Goal: Transaction & Acquisition: Purchase product/service

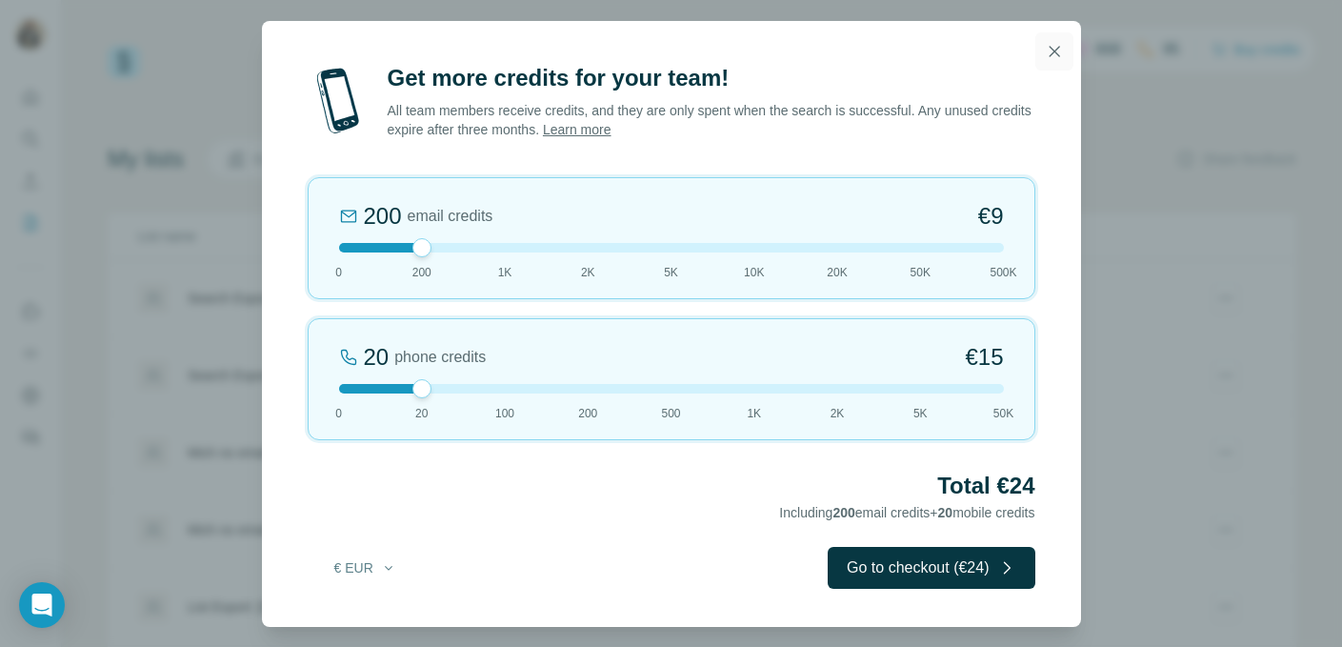
click at [1055, 56] on icon "button" at bounding box center [1054, 51] width 19 height 19
drag, startPoint x: 426, startPoint y: 386, endPoint x: 331, endPoint y: 387, distance: 95.3
click at [331, 387] on div at bounding box center [339, 388] width 19 height 19
drag, startPoint x: 428, startPoint y: 247, endPoint x: 473, endPoint y: 253, distance: 46.2
click at [473, 253] on div "1K email credits €42 0 200 1K 2K 5K 10K 20K 50K 500K" at bounding box center [672, 238] width 728 height 122
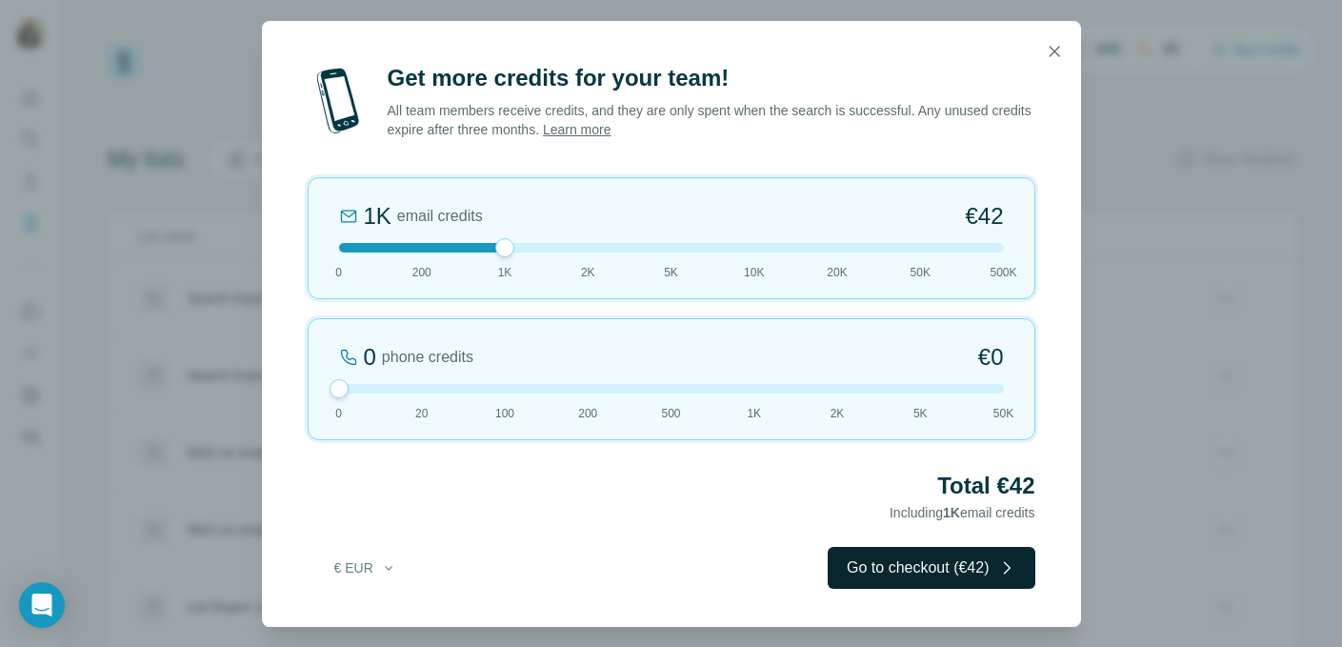
click at [895, 556] on button "Go to checkout (€42)" at bounding box center [931, 568] width 207 height 42
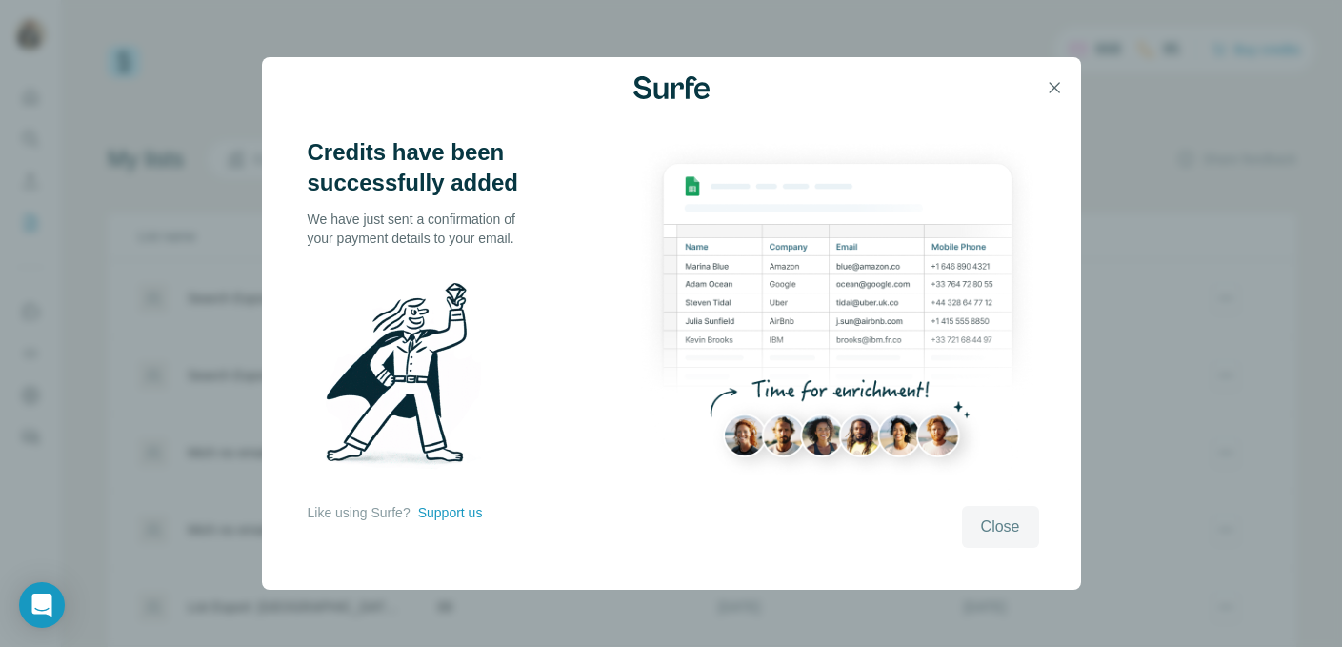
click at [1001, 513] on button "Close" at bounding box center [1000, 527] width 77 height 42
